Goal: Transaction & Acquisition: Purchase product/service

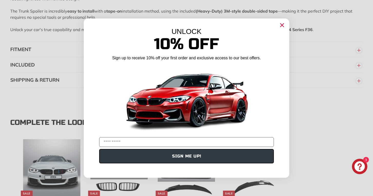
scroll to position [588, 0]
